Goal: Complete application form

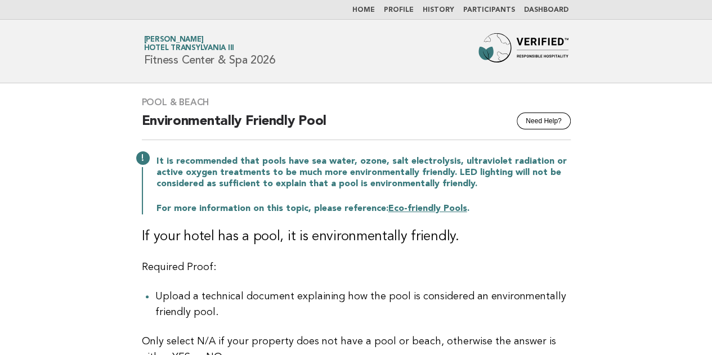
click at [516, 43] on img at bounding box center [524, 51] width 90 height 36
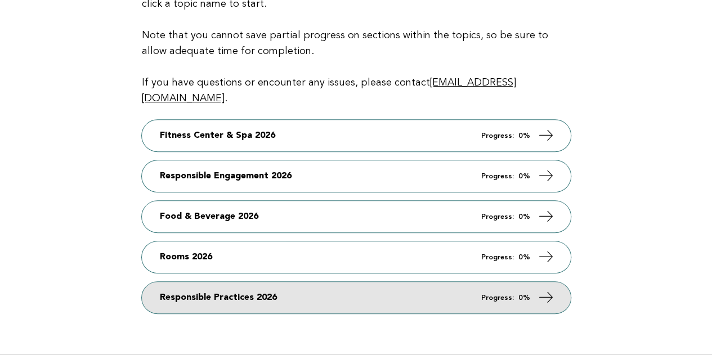
scroll to position [169, 0]
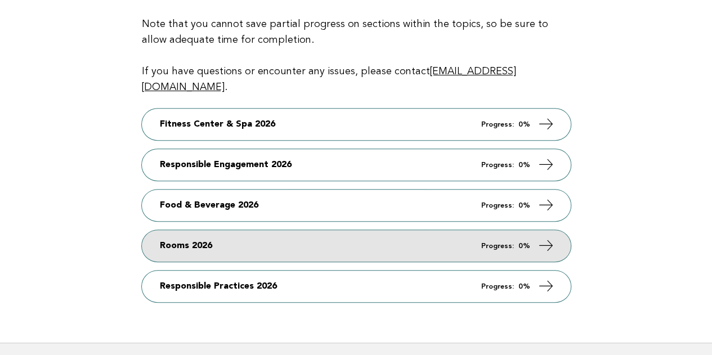
click at [219, 235] on link "Rooms 2026 Progress: 0%" at bounding box center [356, 246] width 429 height 32
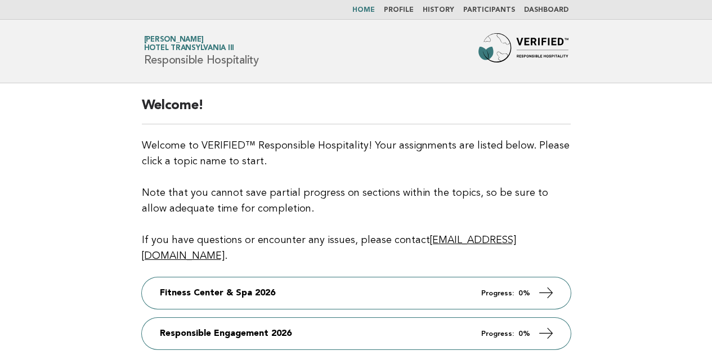
scroll to position [169, 0]
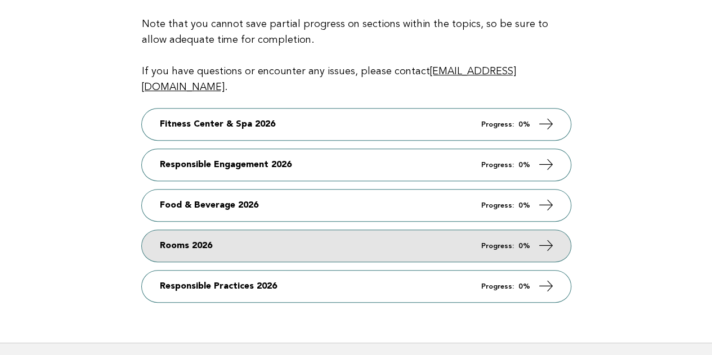
click at [233, 235] on link "Rooms 2026 Progress: 0%" at bounding box center [356, 246] width 429 height 32
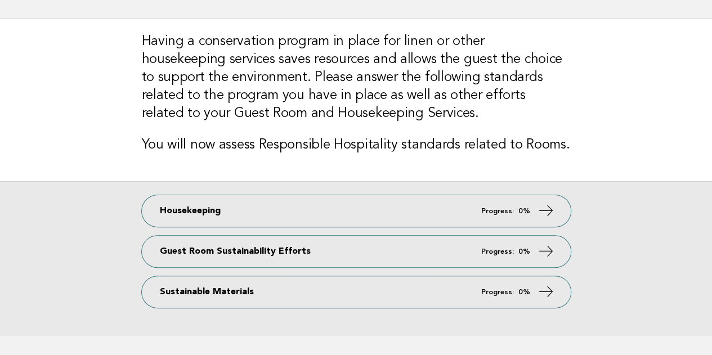
scroll to position [113, 0]
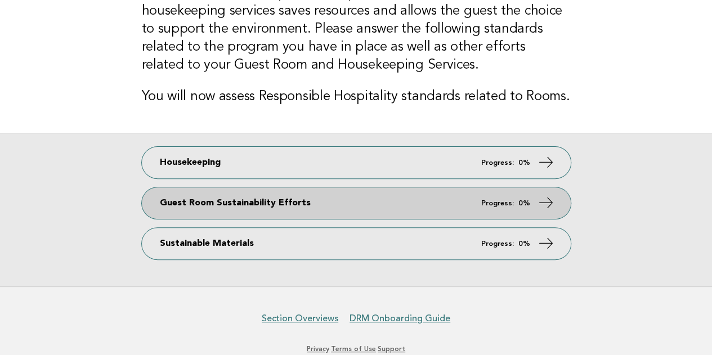
click at [264, 190] on link "Guest Room Sustainability Efforts Progress: 0%" at bounding box center [356, 204] width 429 height 32
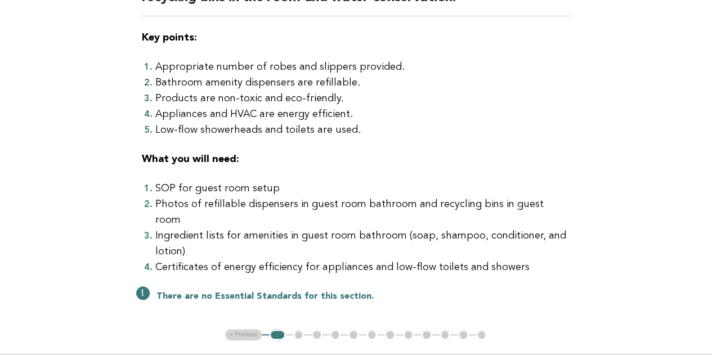
scroll to position [225, 0]
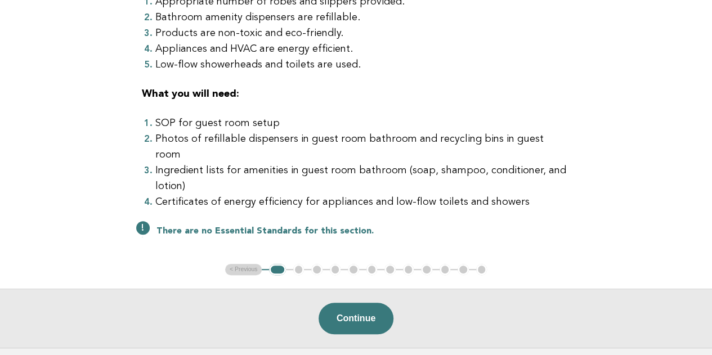
click at [300, 264] on ul "< Previous 1 2 3 4 5 6 7 8 9 10 11 12" at bounding box center [356, 269] width 262 height 11
click at [365, 303] on button "Continue" at bounding box center [356, 319] width 75 height 32
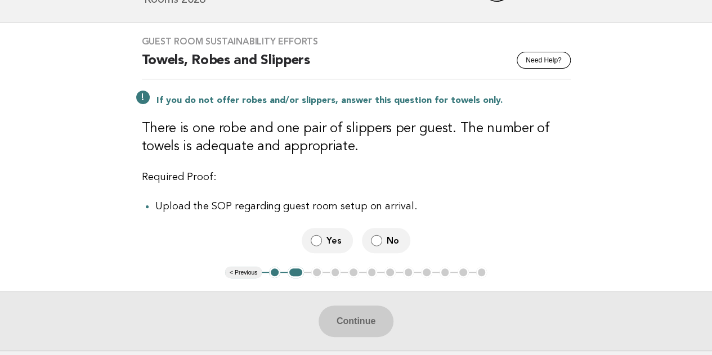
scroll to position [113, 0]
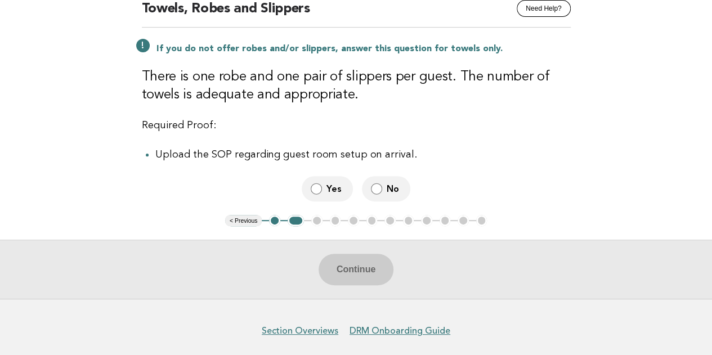
click at [336, 194] on span "Yes" at bounding box center [335, 189] width 17 height 12
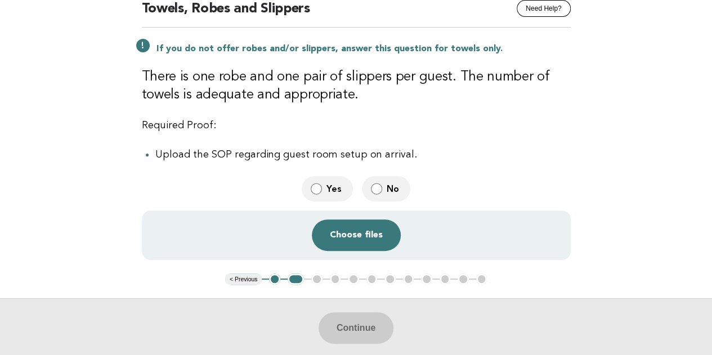
click at [386, 182] on label "No" at bounding box center [386, 188] width 48 height 25
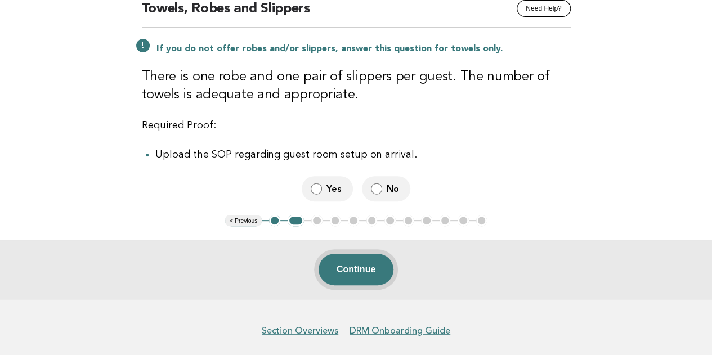
click at [369, 270] on button "Continue" at bounding box center [356, 270] width 75 height 32
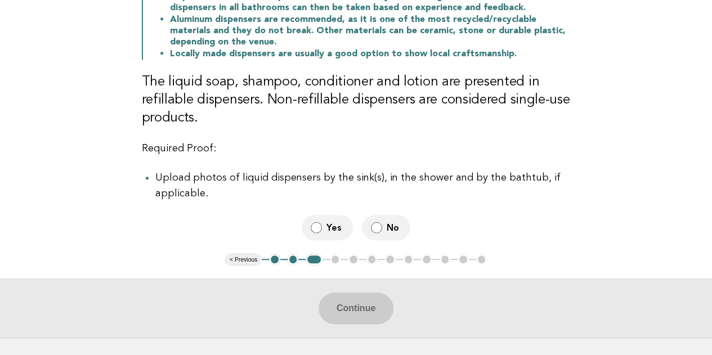
scroll to position [282, 0]
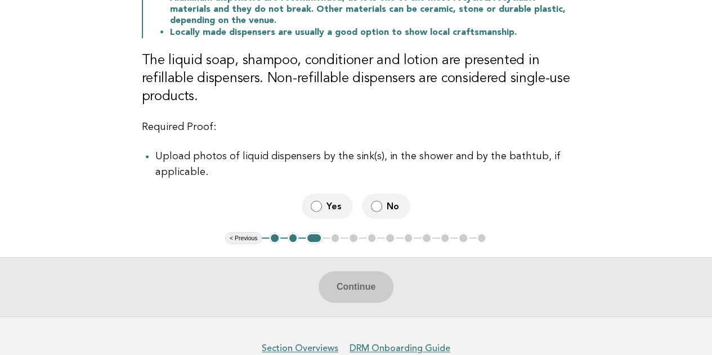
click at [390, 200] on span "No" at bounding box center [394, 206] width 15 height 12
click at [358, 283] on button "Continue" at bounding box center [356, 287] width 75 height 32
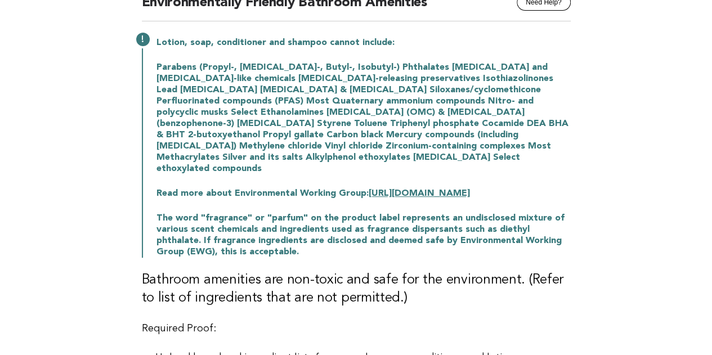
scroll to position [169, 0]
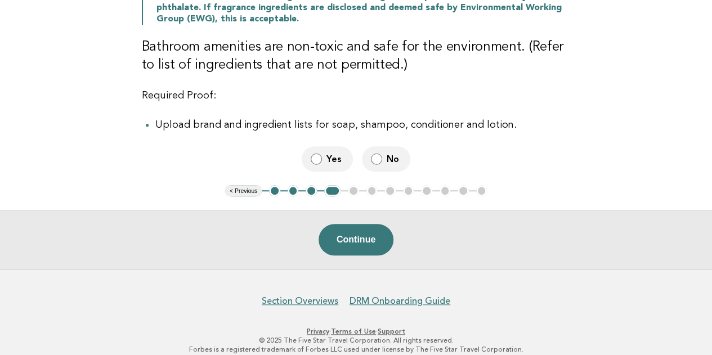
click at [364, 229] on button "Continue" at bounding box center [356, 240] width 75 height 32
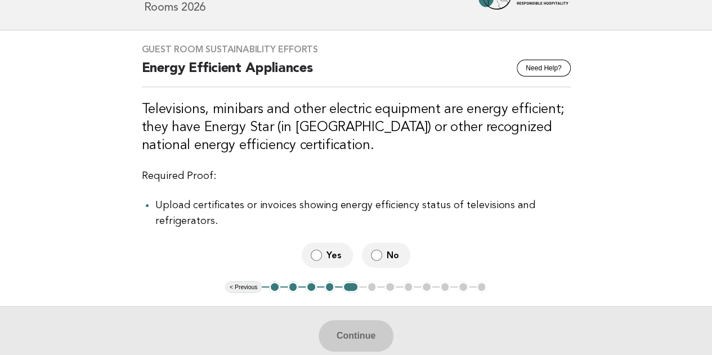
scroll to position [56, 0]
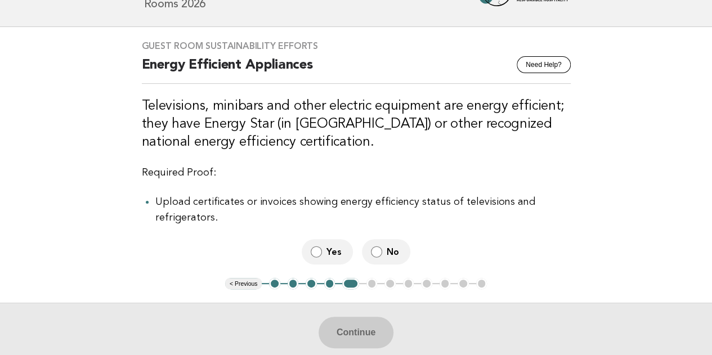
click at [396, 258] on label "No" at bounding box center [386, 251] width 48 height 25
click at [369, 333] on button "Continue" at bounding box center [356, 333] width 75 height 32
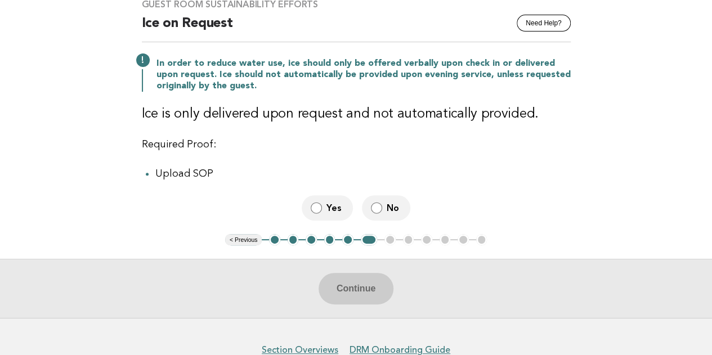
scroll to position [113, 0]
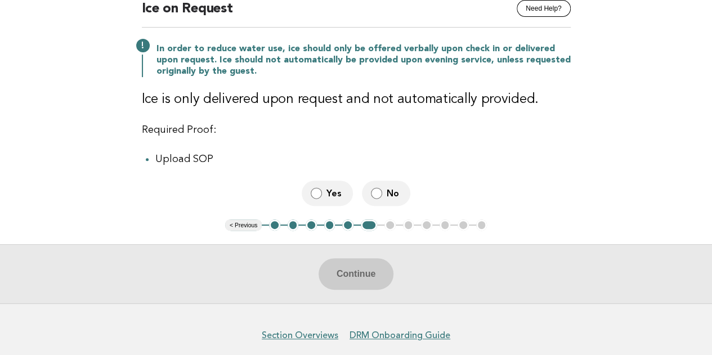
click at [391, 195] on span "No" at bounding box center [394, 194] width 15 height 12
click at [360, 272] on button "Continue" at bounding box center [356, 274] width 75 height 32
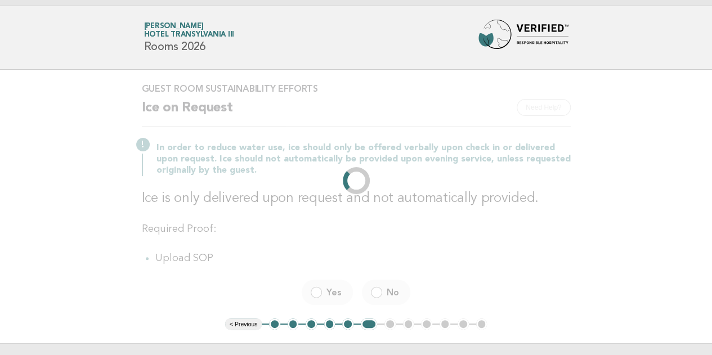
scroll to position [0, 0]
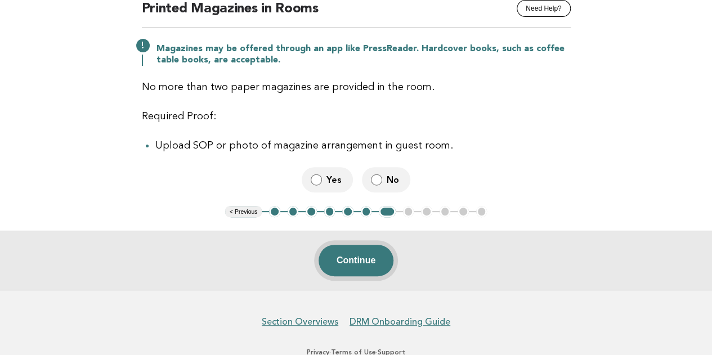
click at [373, 263] on button "Continue" at bounding box center [356, 261] width 75 height 32
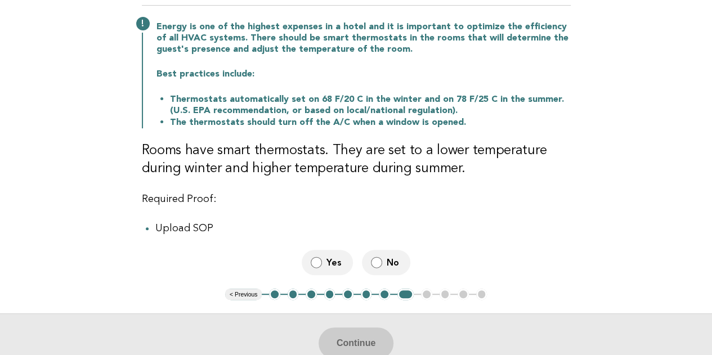
scroll to position [169, 0]
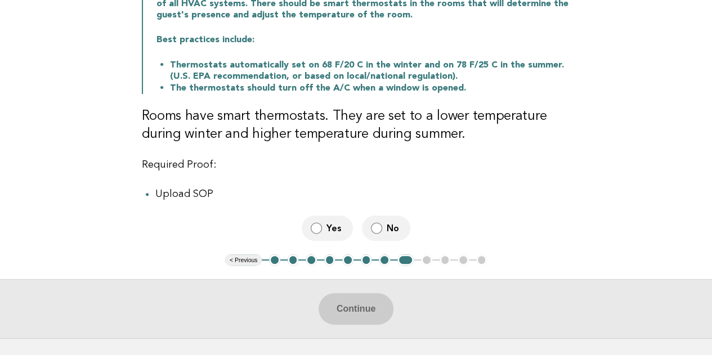
click at [384, 234] on label "No" at bounding box center [386, 228] width 48 height 25
click at [349, 313] on button "Continue" at bounding box center [356, 309] width 75 height 32
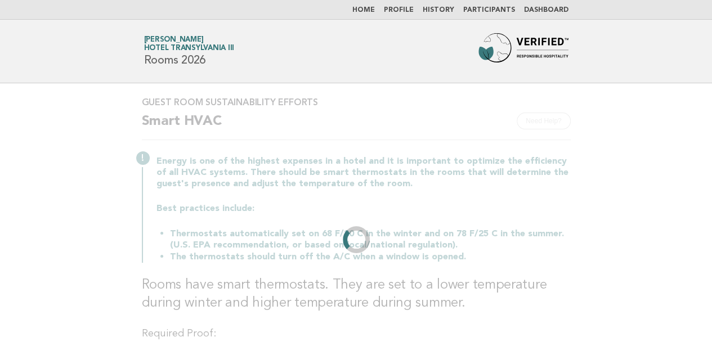
scroll to position [0, 0]
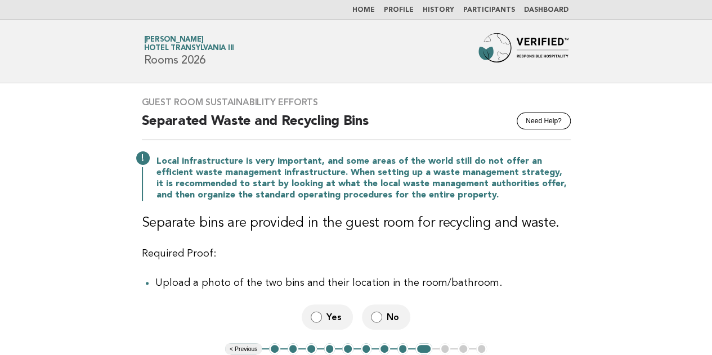
click at [385, 325] on label "No" at bounding box center [386, 317] width 48 height 25
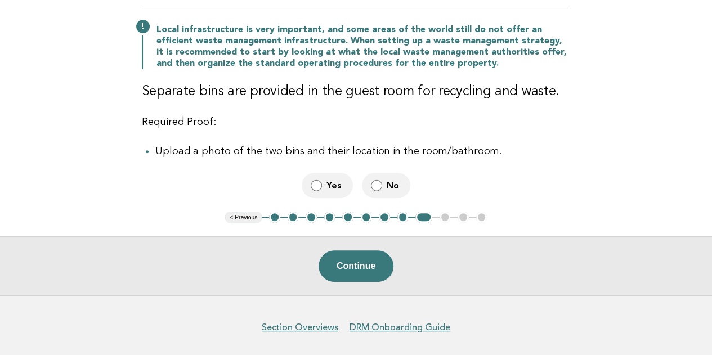
scroll to position [169, 0]
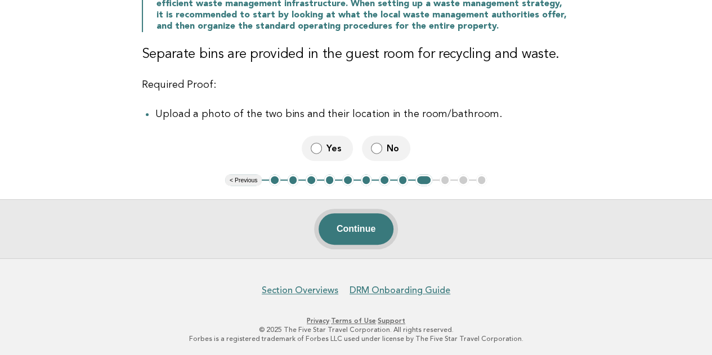
click at [369, 234] on button "Continue" at bounding box center [356, 229] width 75 height 32
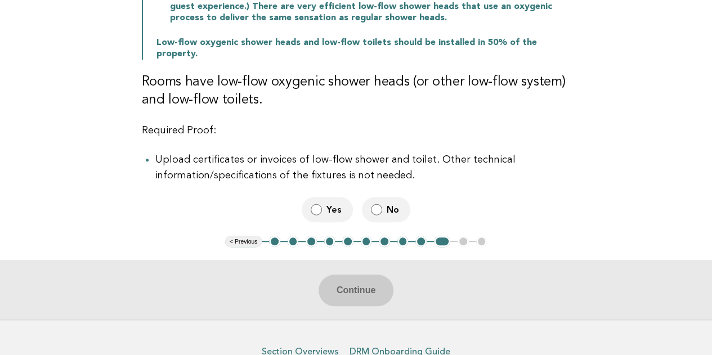
scroll to position [282, 0]
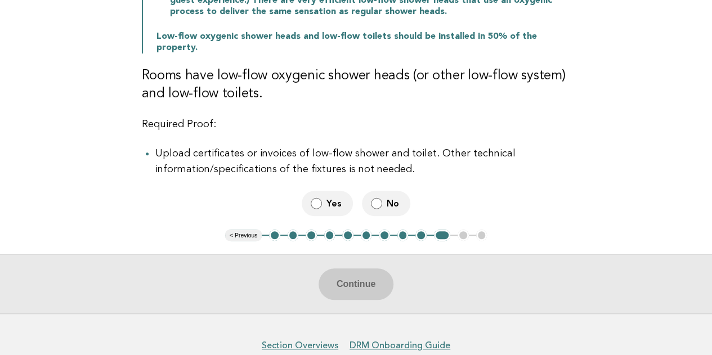
click at [382, 197] on label "No" at bounding box center [386, 203] width 48 height 25
click at [353, 269] on button "Continue" at bounding box center [356, 285] width 75 height 32
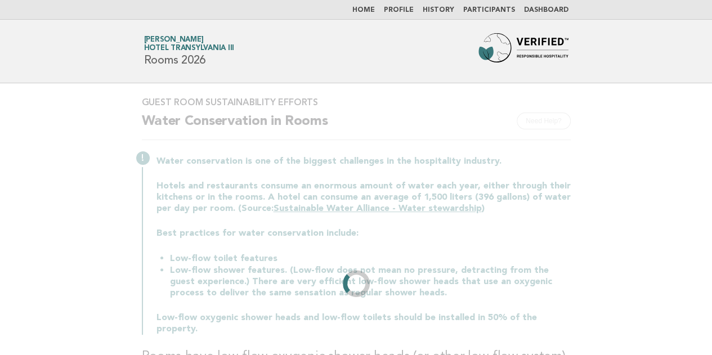
scroll to position [0, 0]
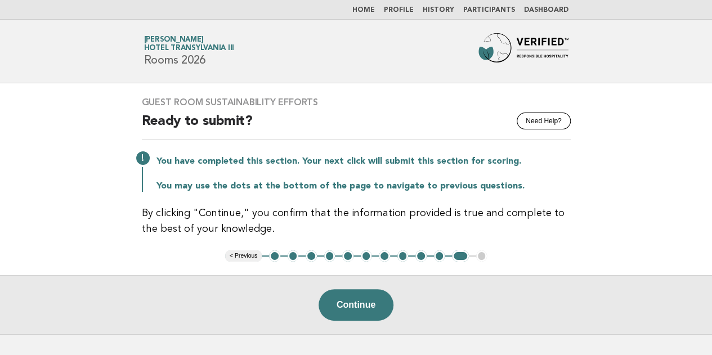
drag, startPoint x: 311, startPoint y: 255, endPoint x: 317, endPoint y: 255, distance: 6.2
click at [311, 255] on button "3" at bounding box center [311, 256] width 11 height 11
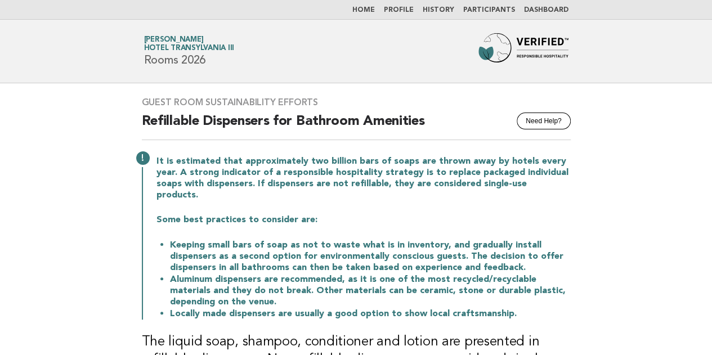
click at [496, 44] on img at bounding box center [524, 51] width 90 height 36
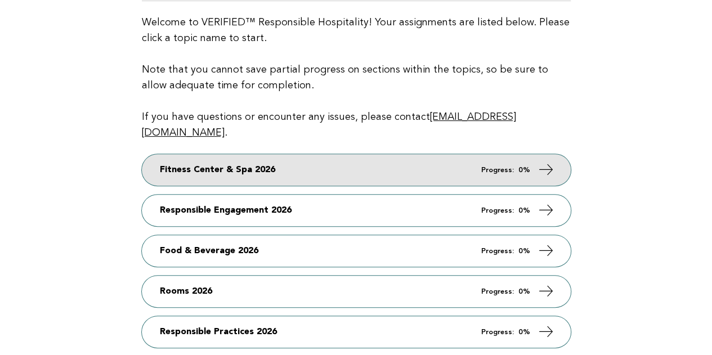
scroll to position [169, 0]
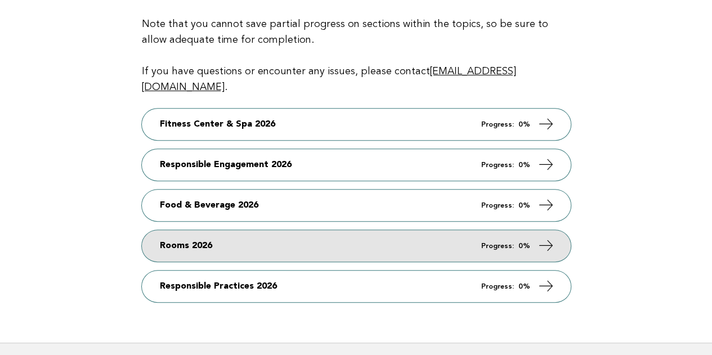
click at [239, 234] on link "Rooms 2026 Progress: 0%" at bounding box center [356, 246] width 429 height 32
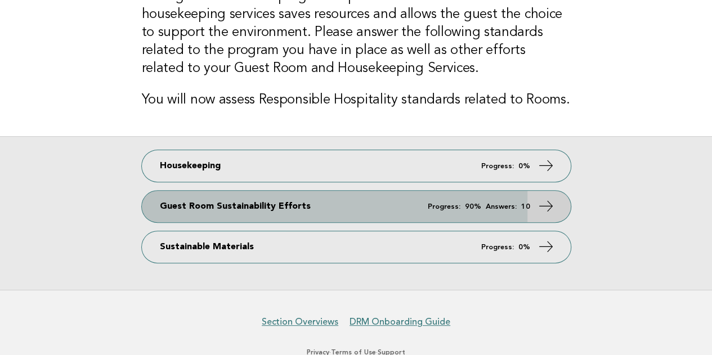
scroll to position [113, 0]
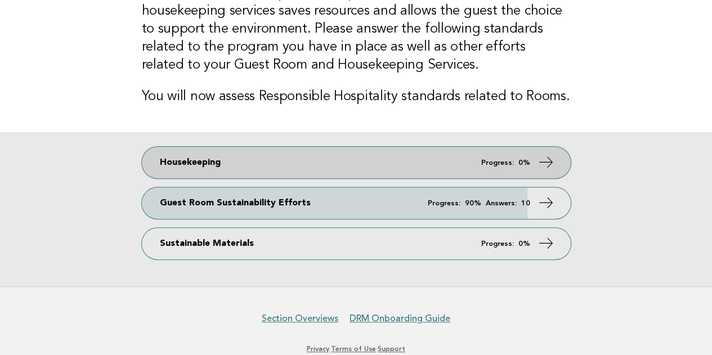
click at [266, 168] on link "Housekeeping Progress: 0%" at bounding box center [356, 163] width 429 height 32
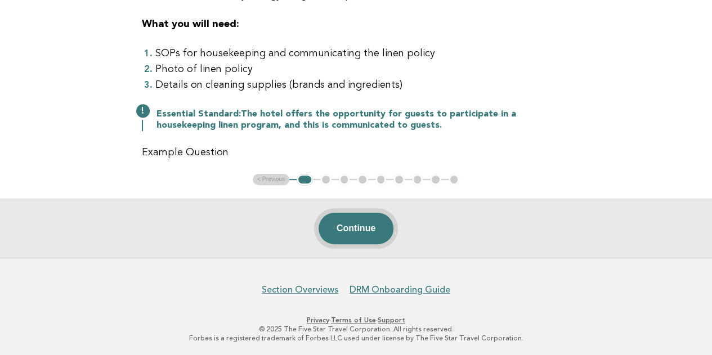
click at [354, 224] on button "Continue" at bounding box center [356, 229] width 75 height 32
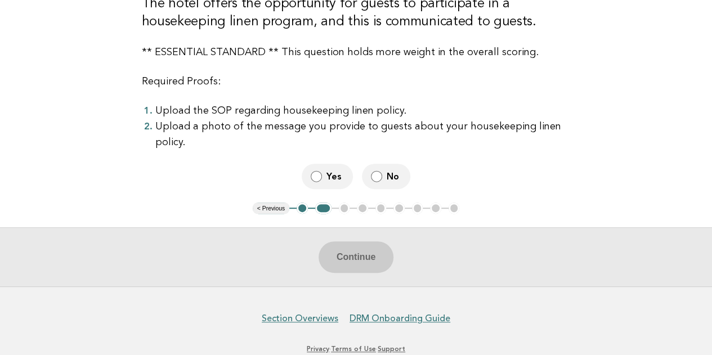
scroll to position [187, 0]
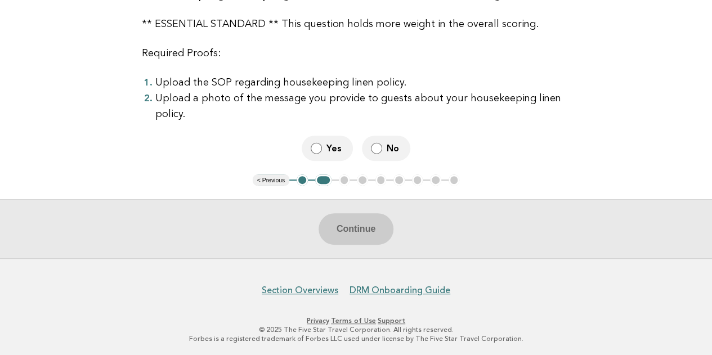
click at [305, 180] on button "1" at bounding box center [302, 180] width 11 height 11
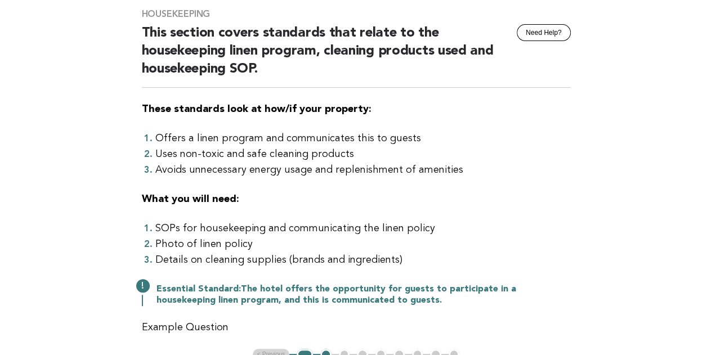
scroll to position [74, 0]
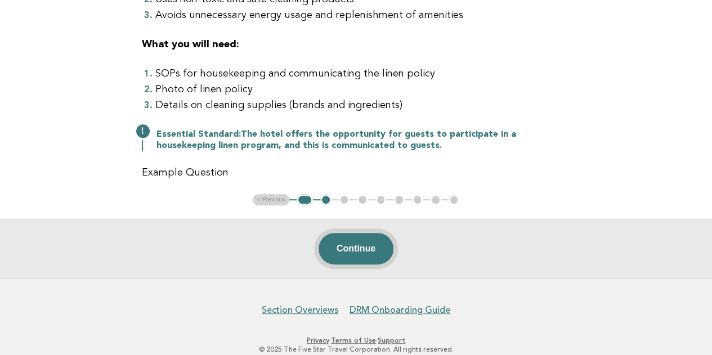
click at [361, 247] on button "Continue" at bounding box center [356, 249] width 75 height 32
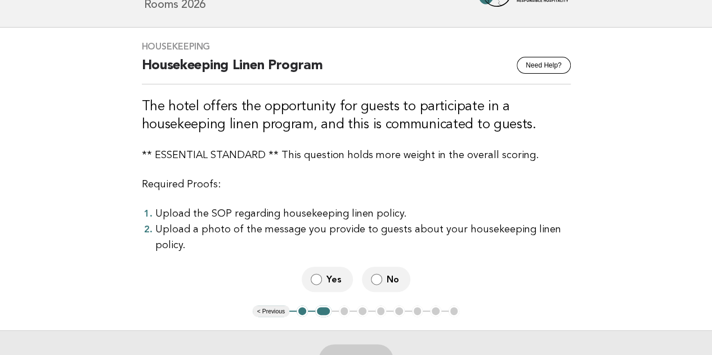
scroll to position [56, 0]
click at [385, 282] on label "No" at bounding box center [386, 278] width 48 height 25
click at [369, 344] on button "Continue" at bounding box center [356, 360] width 75 height 32
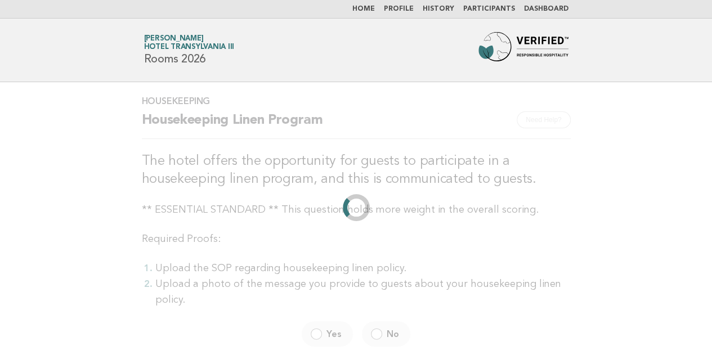
scroll to position [0, 0]
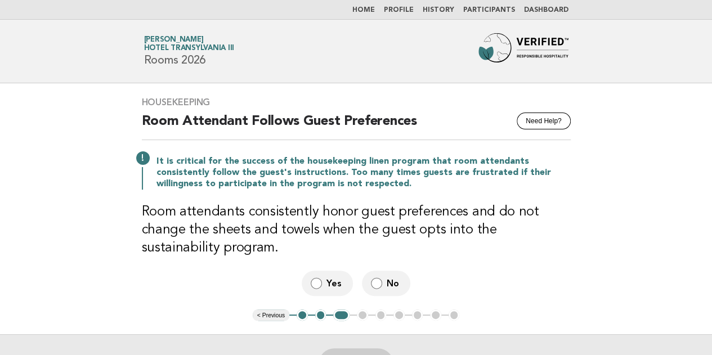
click at [394, 284] on span "No" at bounding box center [394, 284] width 15 height 12
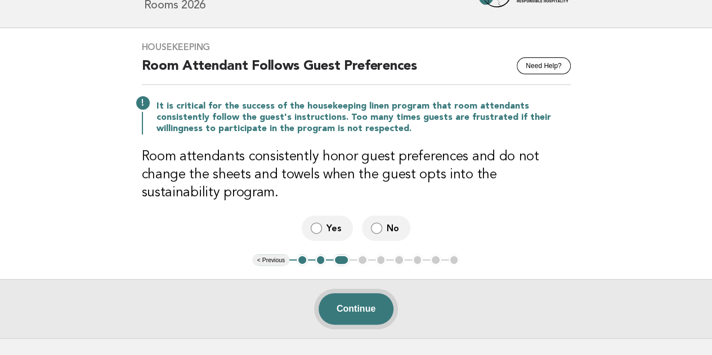
scroll to position [56, 0]
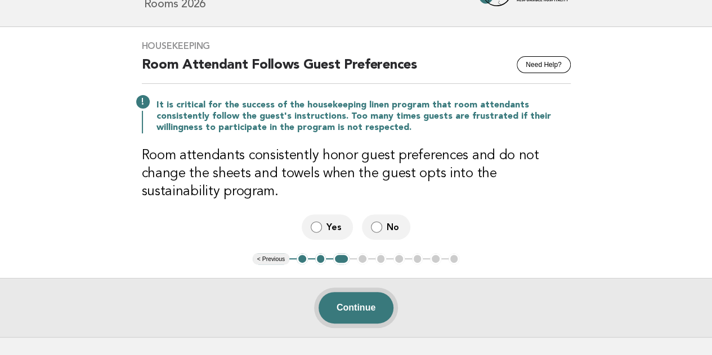
click at [350, 307] on button "Continue" at bounding box center [356, 308] width 75 height 32
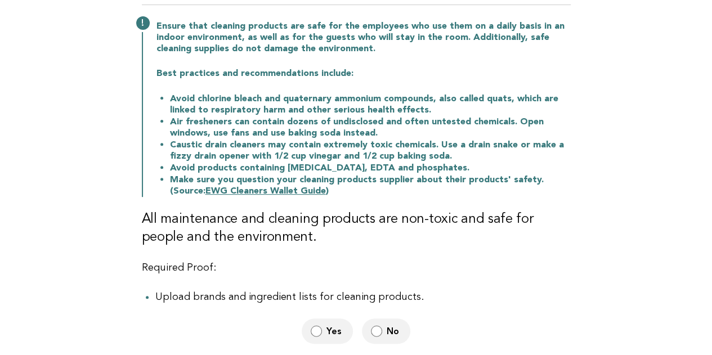
scroll to position [169, 0]
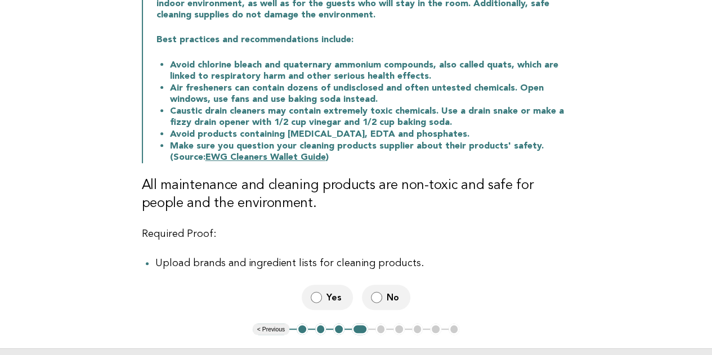
click at [395, 297] on span "No" at bounding box center [394, 298] width 15 height 12
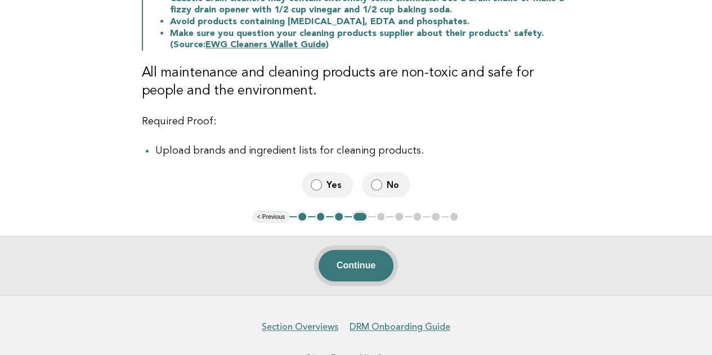
click at [362, 266] on button "Continue" at bounding box center [356, 266] width 75 height 32
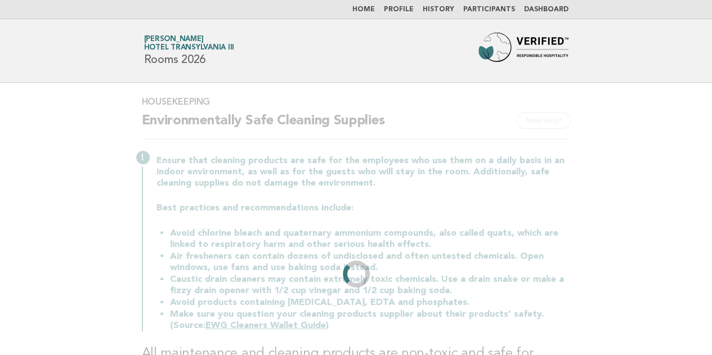
scroll to position [0, 0]
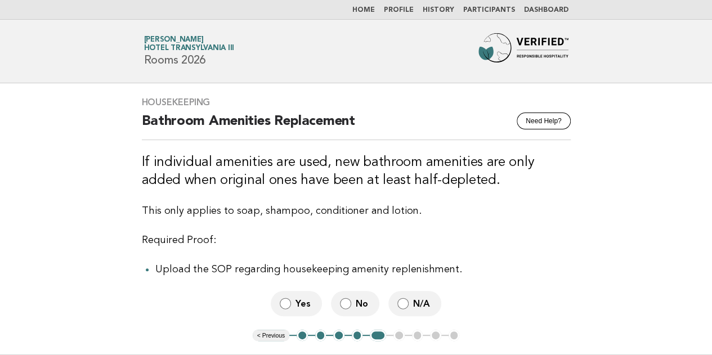
click at [424, 306] on span "N/A" at bounding box center [422, 304] width 19 height 12
click at [352, 298] on label "No" at bounding box center [355, 303] width 48 height 25
click at [315, 301] on label "Yes" at bounding box center [296, 303] width 51 height 25
click at [519, 44] on img at bounding box center [524, 51] width 90 height 36
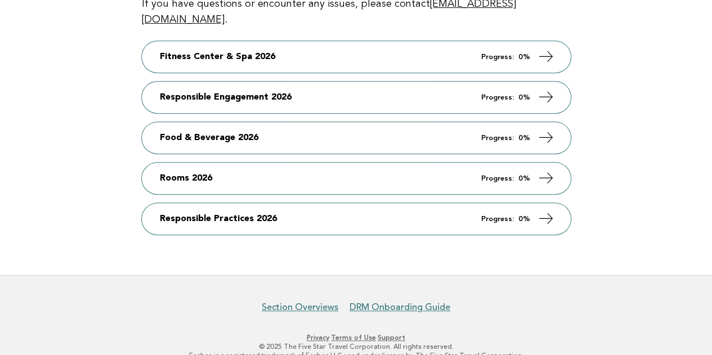
scroll to position [238, 0]
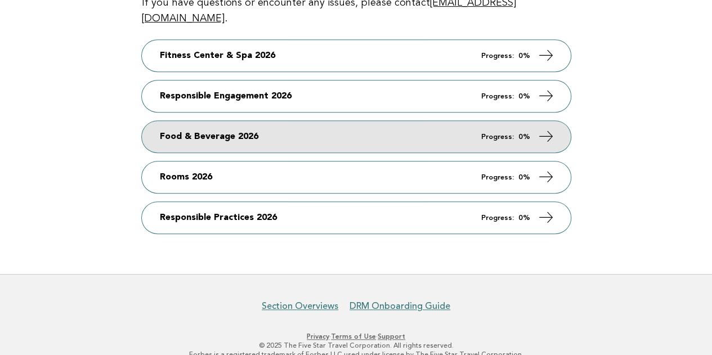
click at [233, 126] on link "Food & Beverage 2026 Progress: 0%" at bounding box center [356, 137] width 429 height 32
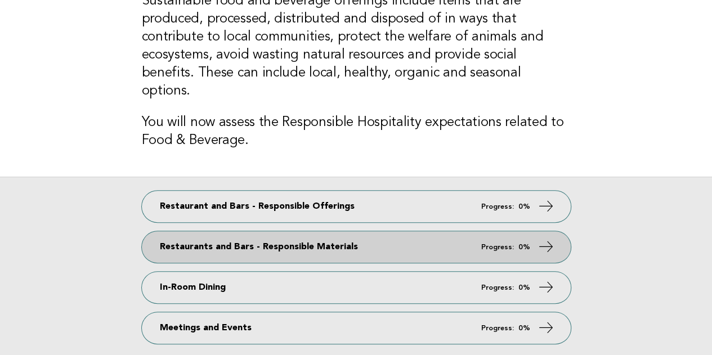
scroll to position [113, 0]
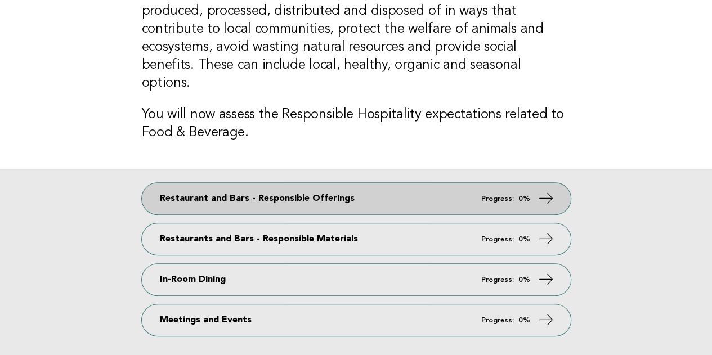
click at [322, 183] on link "Restaurant and Bars - Responsible Offerings Progress: 0%" at bounding box center [356, 199] width 429 height 32
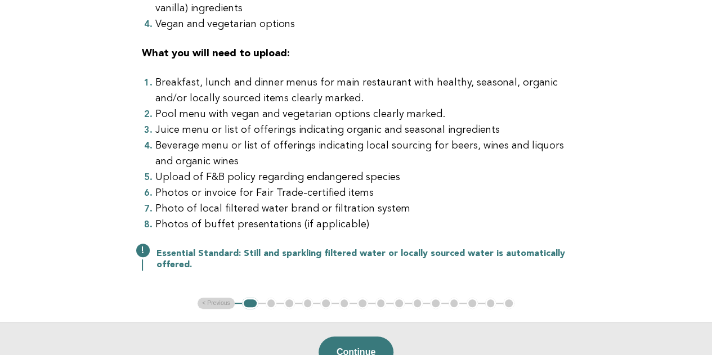
scroll to position [282, 0]
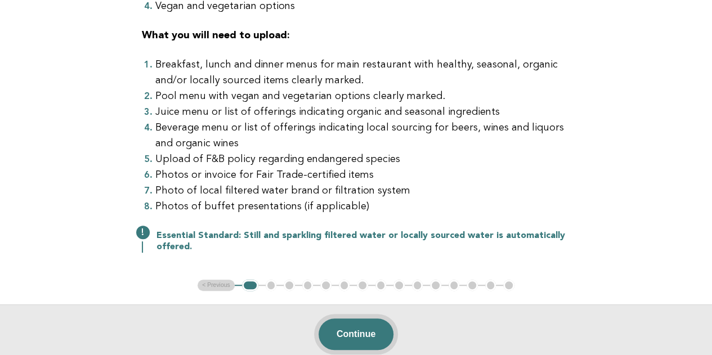
click at [378, 331] on button "Continue" at bounding box center [356, 335] width 75 height 32
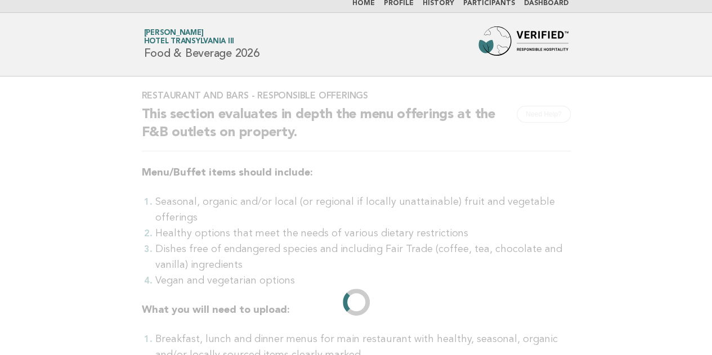
scroll to position [0, 0]
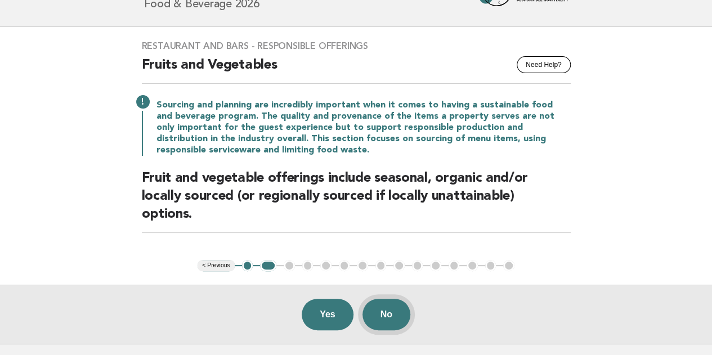
click at [385, 310] on button "No" at bounding box center [387, 315] width 48 height 32
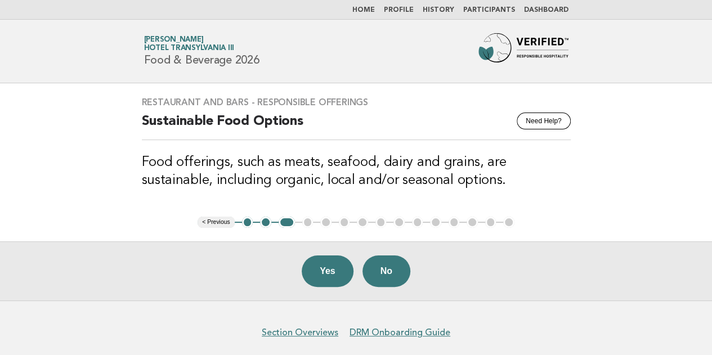
click at [264, 224] on button "2" at bounding box center [265, 222] width 11 height 11
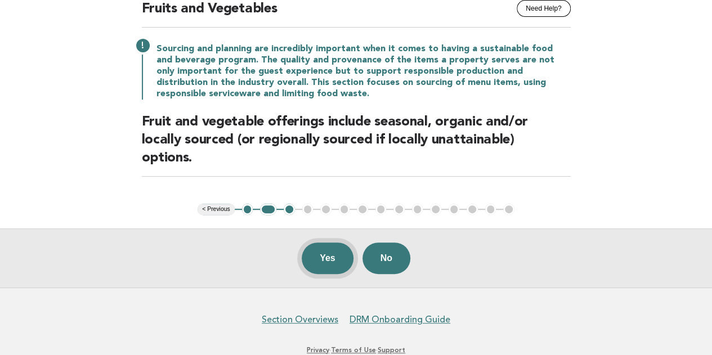
click at [323, 256] on button "Yes" at bounding box center [328, 259] width 52 height 32
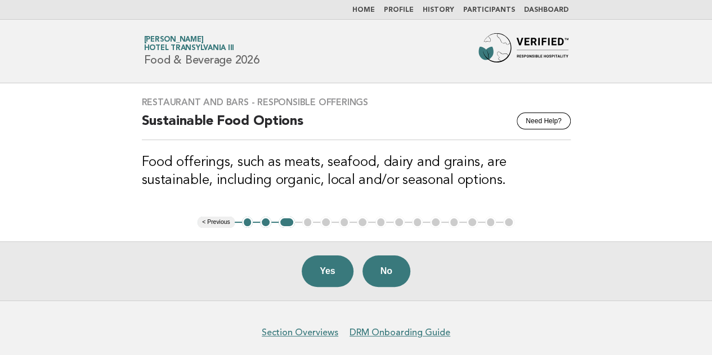
click at [327, 269] on button "Yes" at bounding box center [328, 272] width 52 height 32
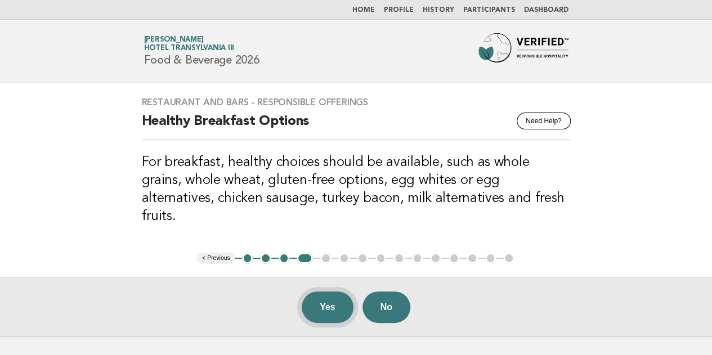
click at [329, 294] on button "Yes" at bounding box center [328, 308] width 52 height 32
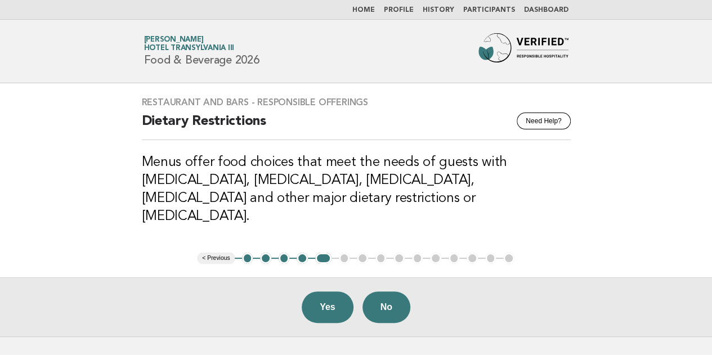
click at [329, 293] on button "Yes" at bounding box center [328, 308] width 52 height 32
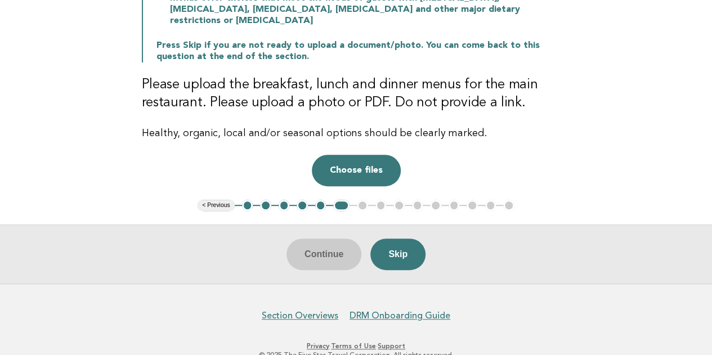
scroll to position [225, 0]
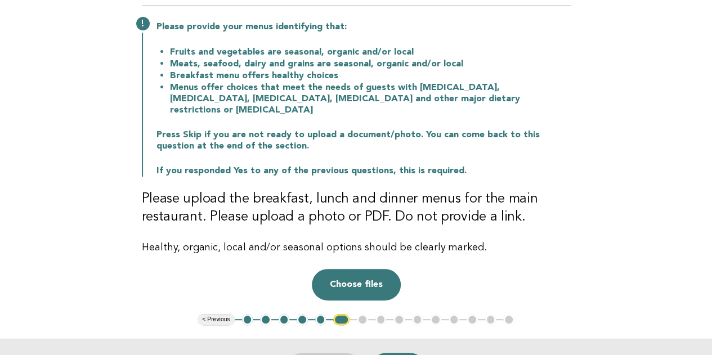
scroll to position [113, 0]
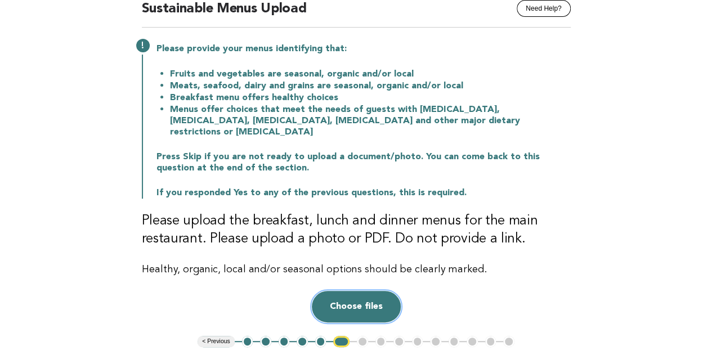
click at [372, 299] on button "Choose files" at bounding box center [356, 307] width 89 height 32
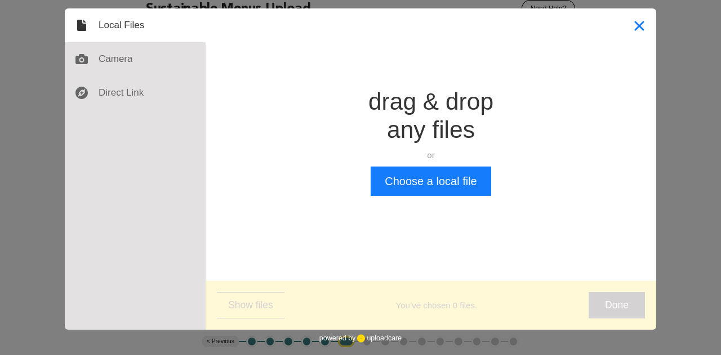
click at [638, 26] on button "Close" at bounding box center [639, 25] width 34 height 34
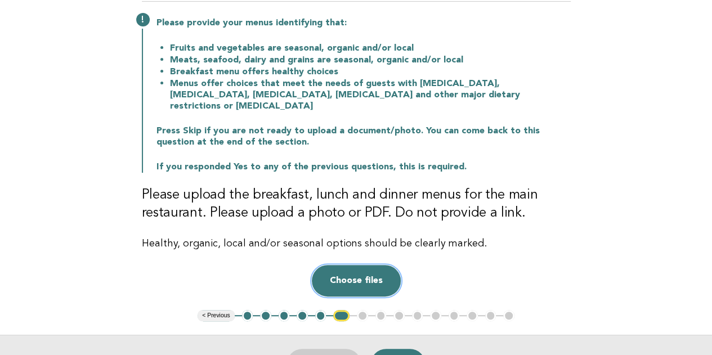
scroll to position [264, 0]
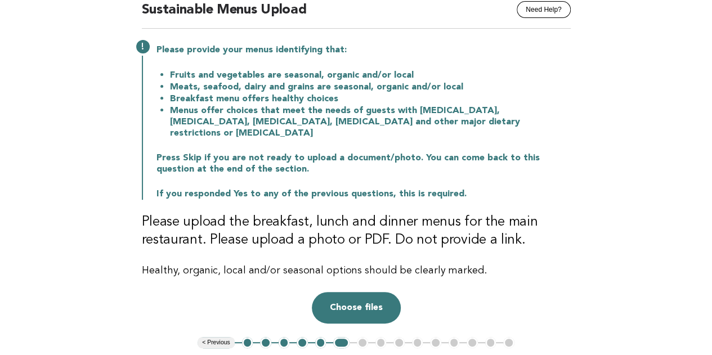
scroll to position [225, 0]
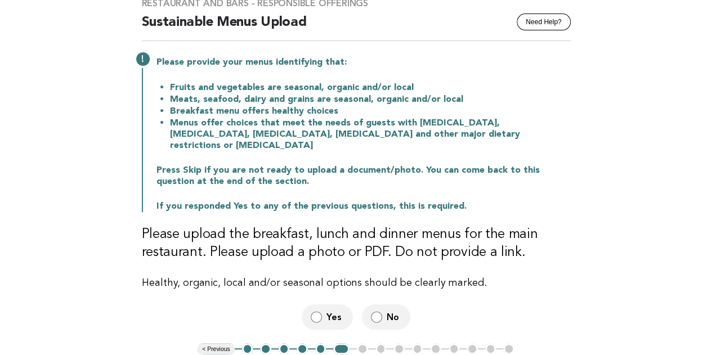
scroll to position [88, 0]
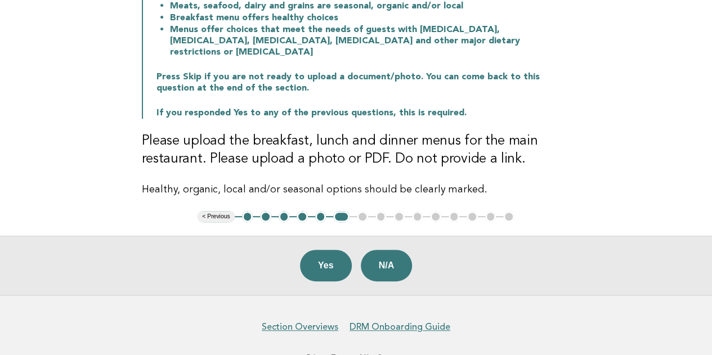
scroll to position [219, 0]
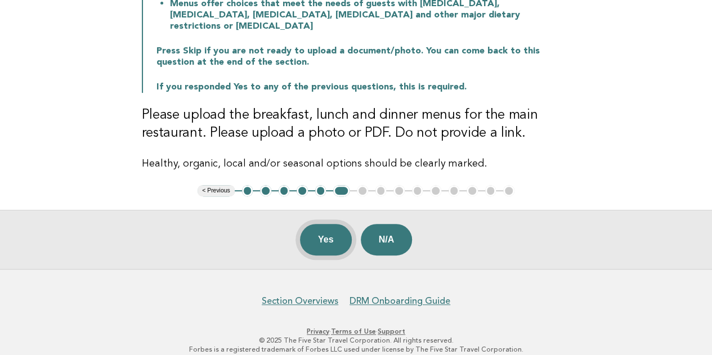
click at [320, 227] on button "Yes" at bounding box center [326, 240] width 52 height 32
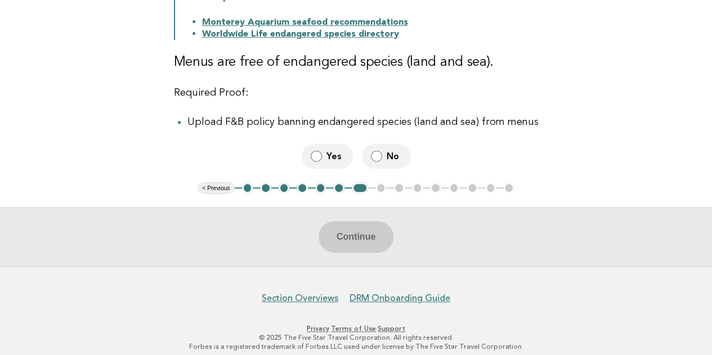
scroll to position [198, 0]
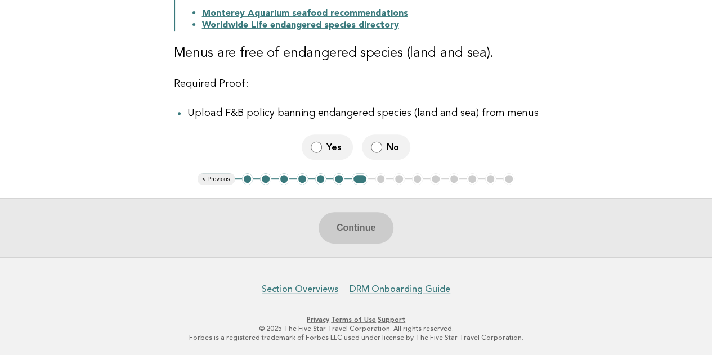
click at [340, 181] on button "6" at bounding box center [338, 178] width 11 height 11
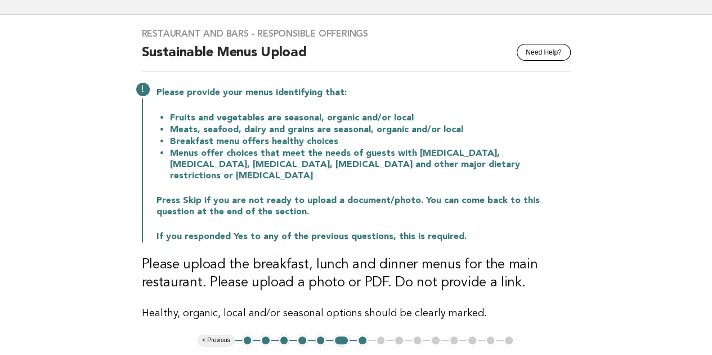
scroll to position [50, 0]
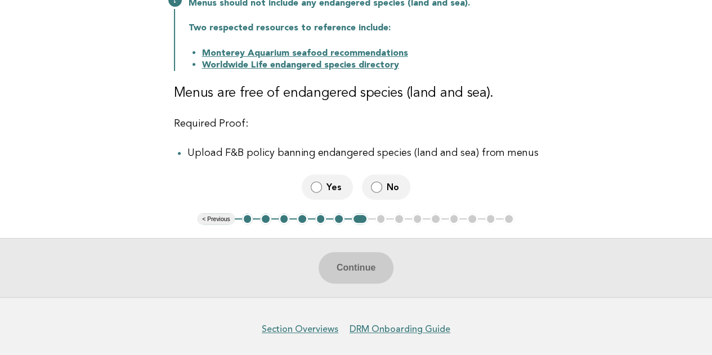
scroll to position [198, 0]
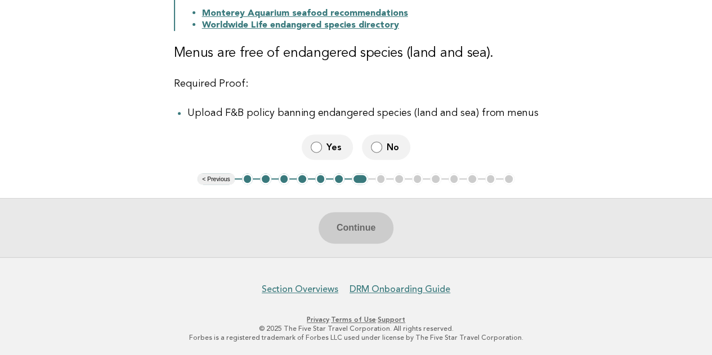
click at [337, 180] on button "6" at bounding box center [338, 178] width 11 height 11
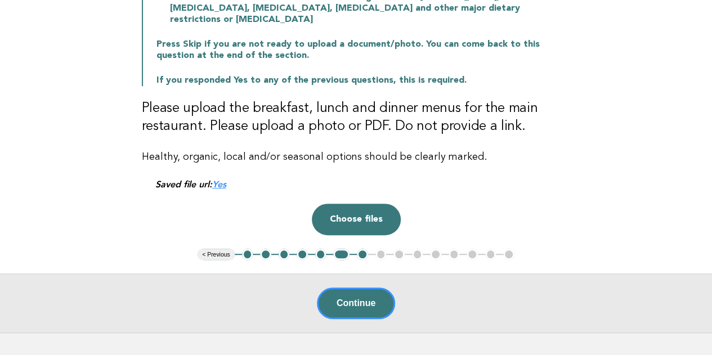
scroll to position [282, 0]
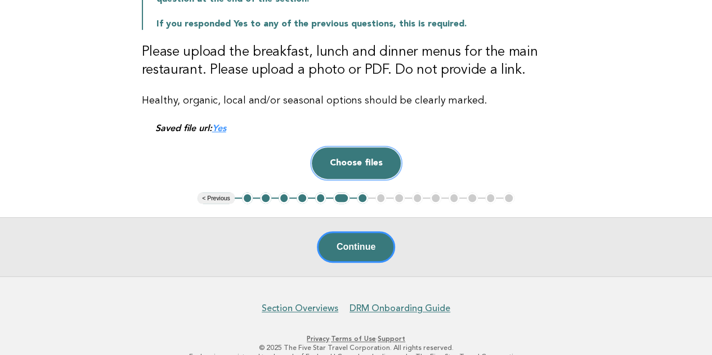
click at [365, 154] on button "Choose files" at bounding box center [356, 164] width 89 height 32
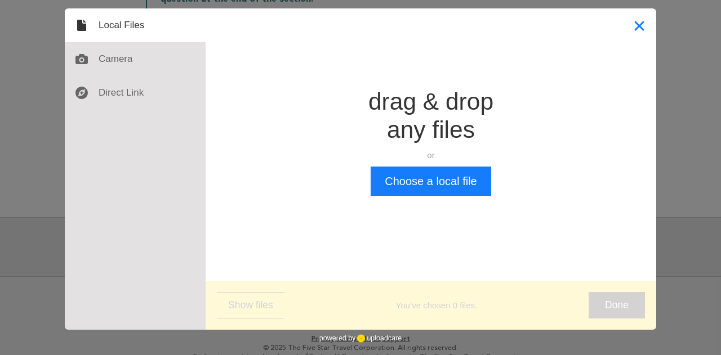
click at [636, 21] on button "Close" at bounding box center [639, 25] width 34 height 34
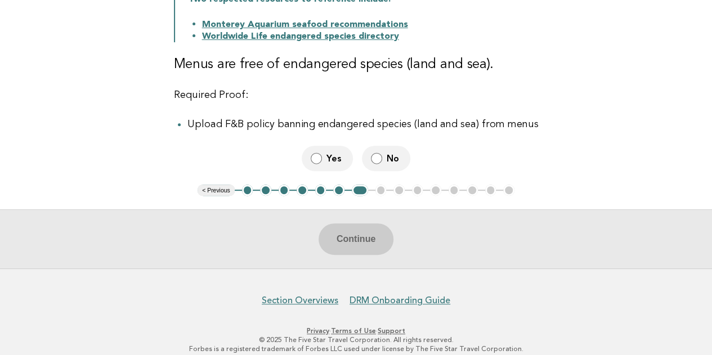
scroll to position [198, 0]
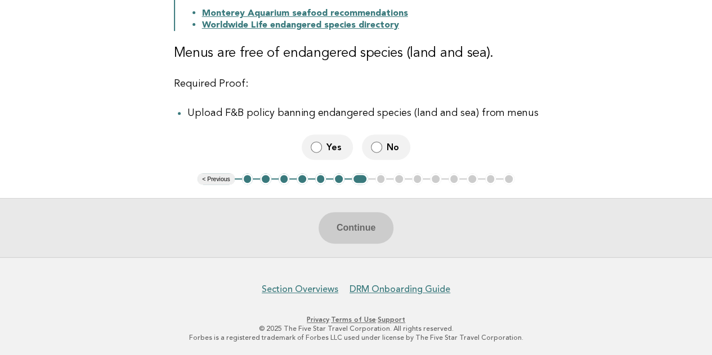
click at [338, 180] on button "6" at bounding box center [338, 178] width 11 height 11
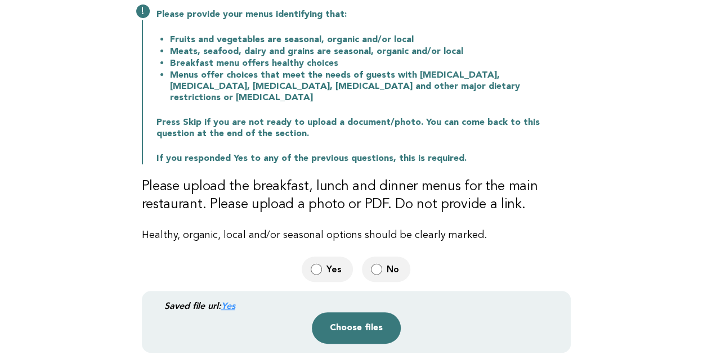
scroll to position [142, 0]
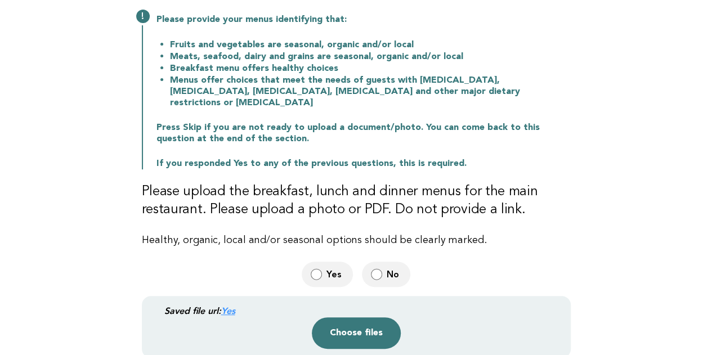
click at [387, 269] on span "No" at bounding box center [394, 275] width 15 height 12
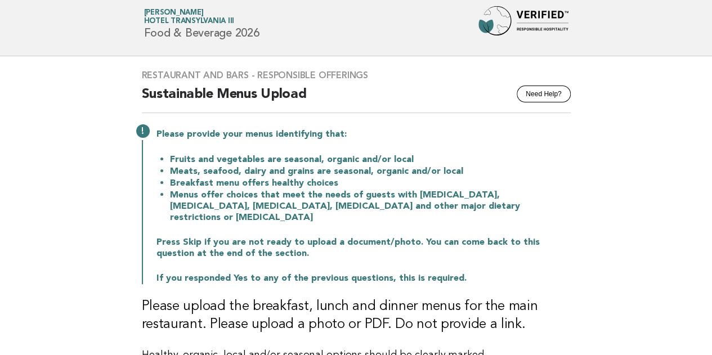
scroll to position [0, 0]
